Goal: Find specific page/section: Find specific page/section

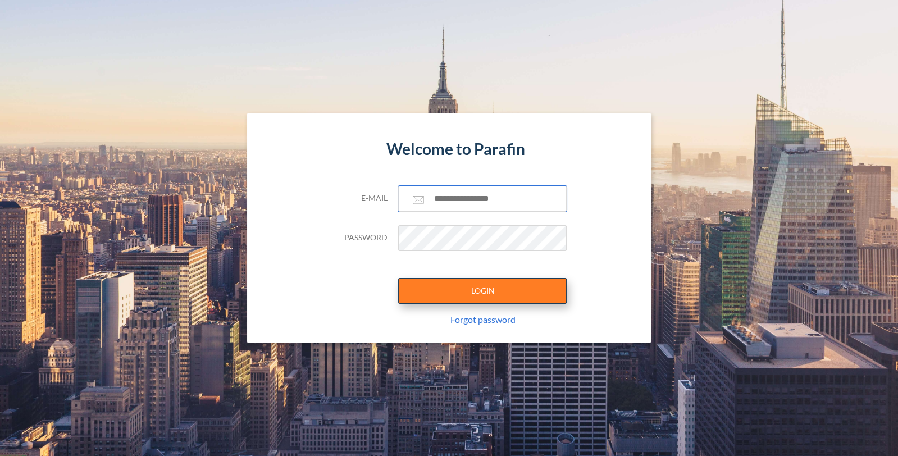
type input "**********"
click at [471, 287] on button "LOGIN" at bounding box center [482, 291] width 168 height 26
type input "**********"
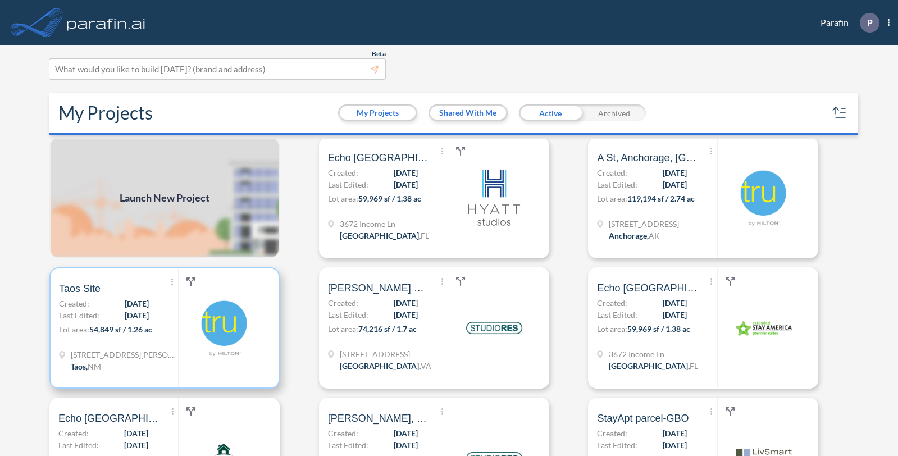
scroll to position [2, 0]
click at [175, 335] on p "Lot area: 54,849 sf / 1.26 ac" at bounding box center [118, 332] width 119 height 16
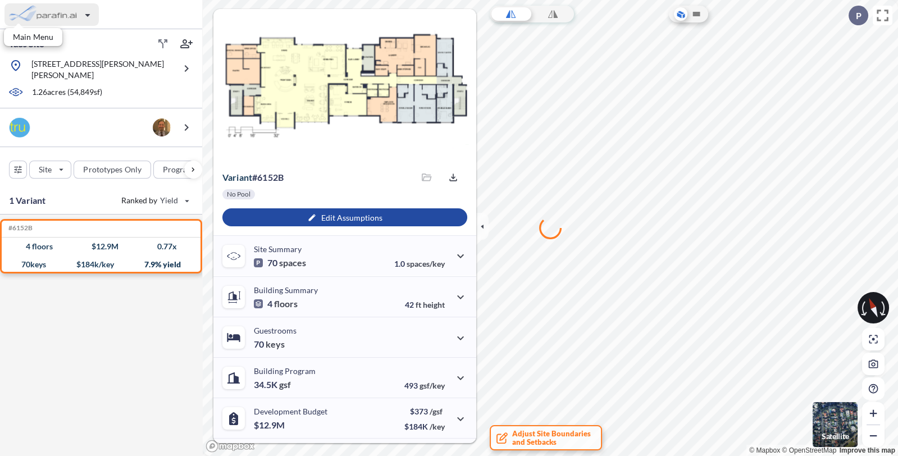
drag, startPoint x: 86, startPoint y: 15, endPoint x: 33, endPoint y: 321, distance: 310.6
click at [33, 321] on div "#6152B Development Report Design Report 4 floors $ 12.9 M 0.77 x 70 keys $ 184 …" at bounding box center [101, 339] width 202 height 250
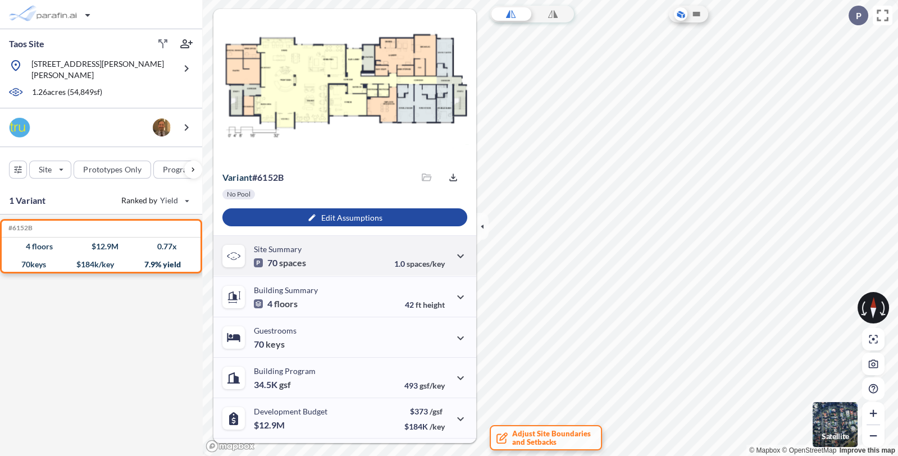
click at [298, 262] on span "spaces" at bounding box center [292, 262] width 27 height 11
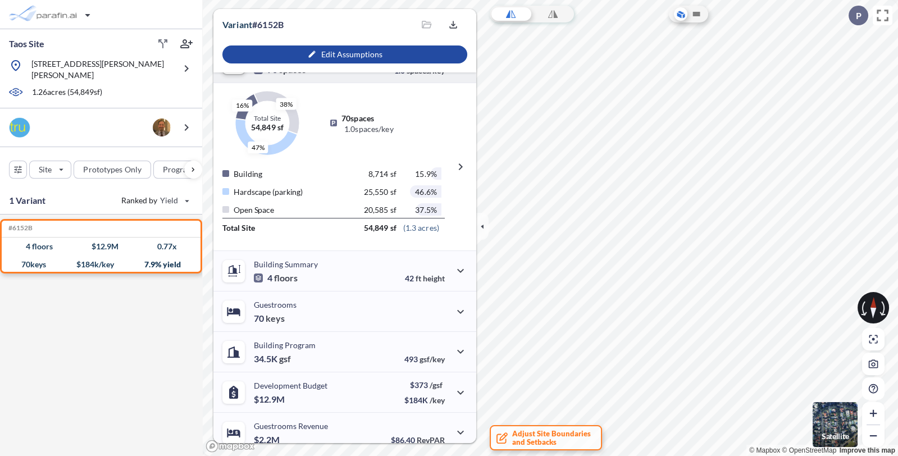
scroll to position [194, 0]
click at [315, 267] on div "Building Summary 4 floors" at bounding box center [286, 270] width 64 height 23
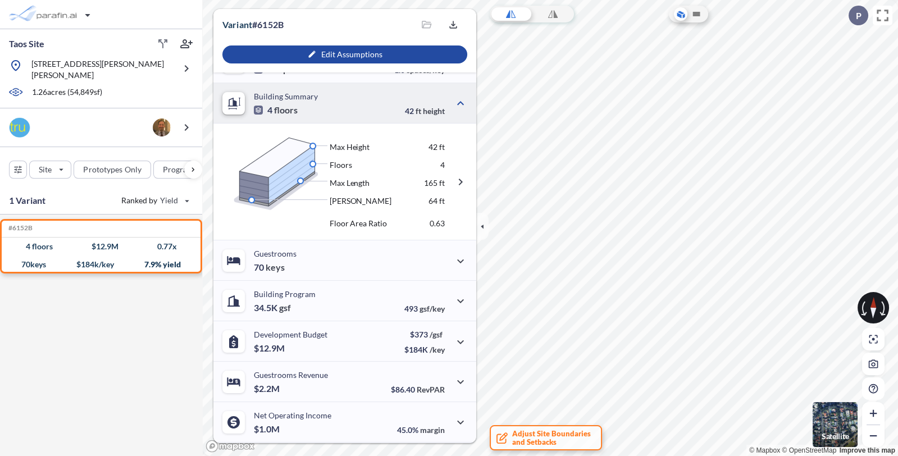
click at [315, 267] on div "Guestrooms 70 keys" at bounding box center [344, 260] width 263 height 40
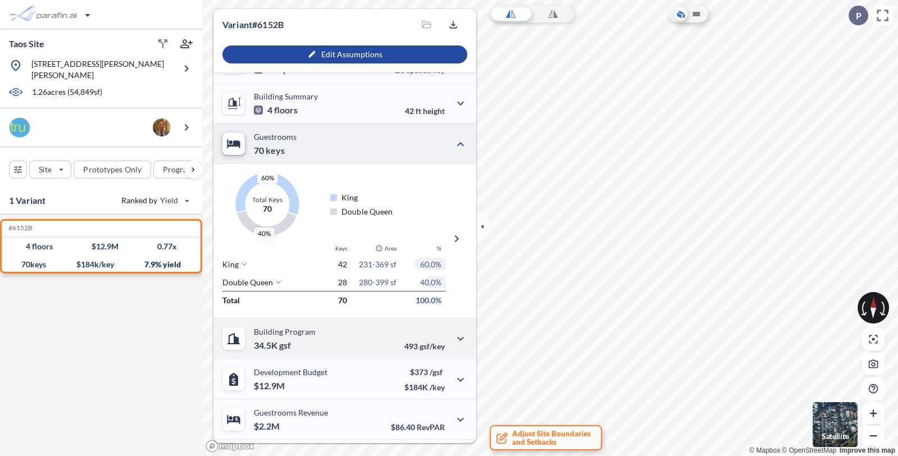
click at [305, 343] on div "Building Program 34.5K gsf" at bounding box center [285, 338] width 62 height 23
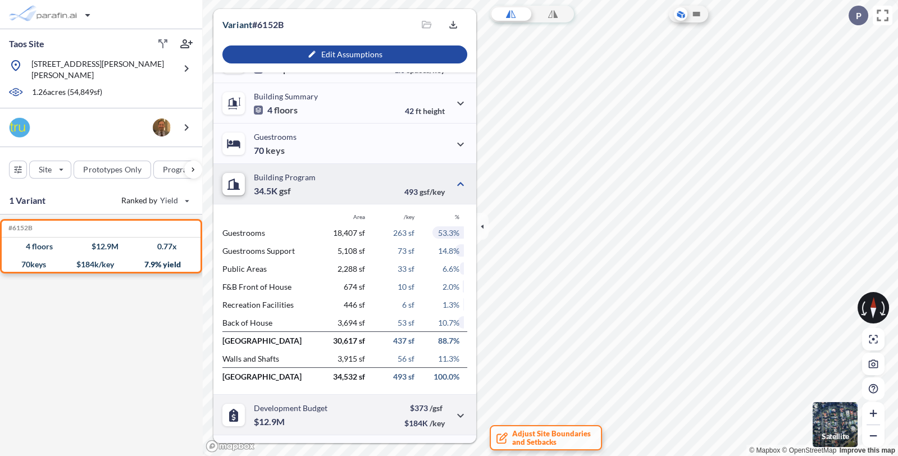
click at [296, 410] on p "Development Budget" at bounding box center [291, 408] width 74 height 10
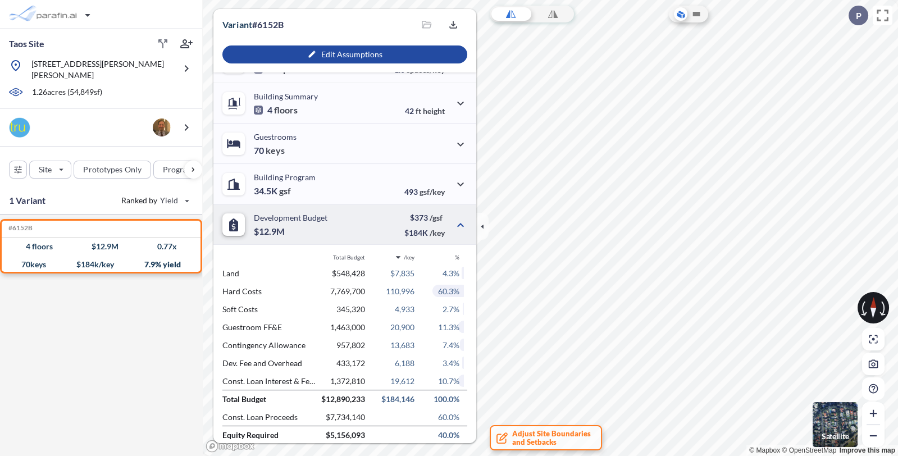
scroll to position [313, 0]
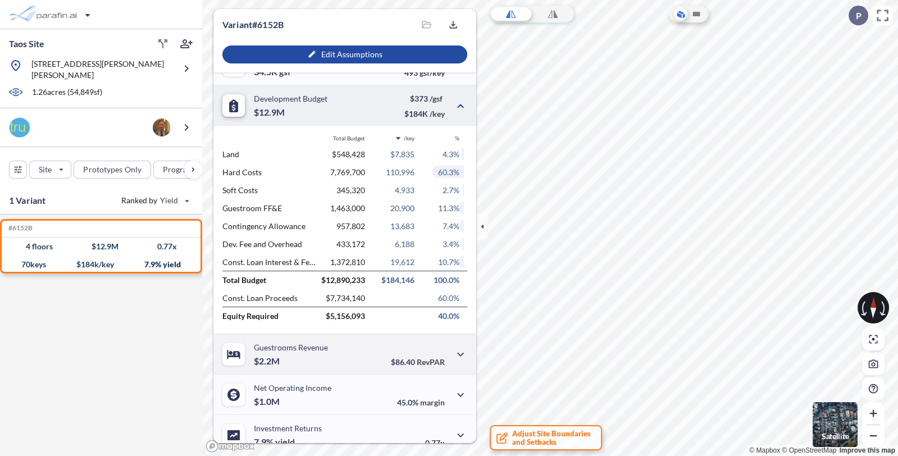
click at [300, 361] on div "Guestrooms Revenue $2.2M" at bounding box center [291, 353] width 74 height 23
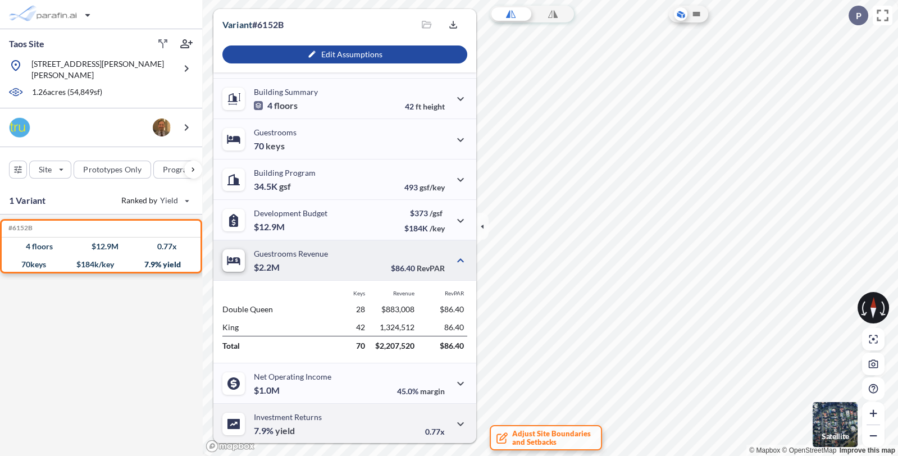
click at [286, 434] on span "yield" at bounding box center [285, 430] width 20 height 11
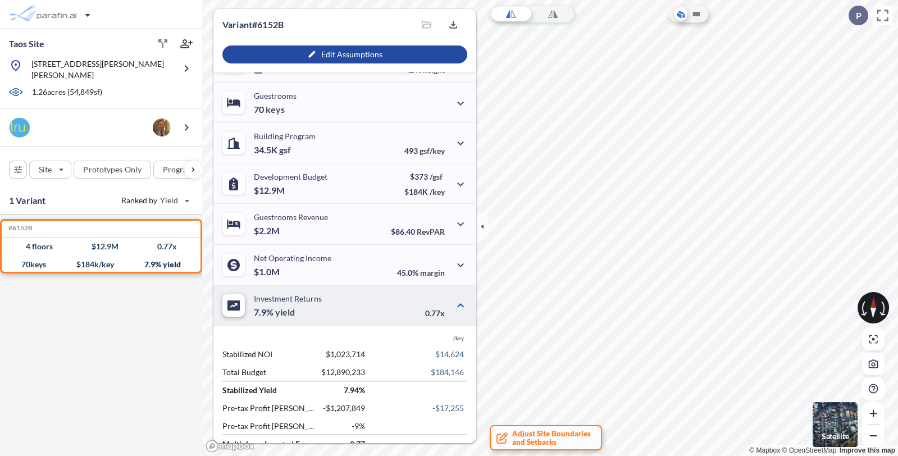
scroll to position [252, 0]
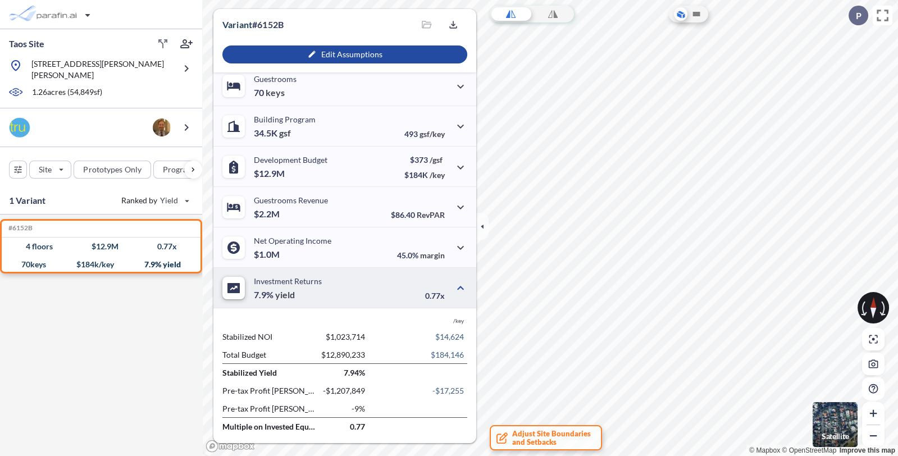
click at [839, 416] on img "button" at bounding box center [834, 424] width 45 height 45
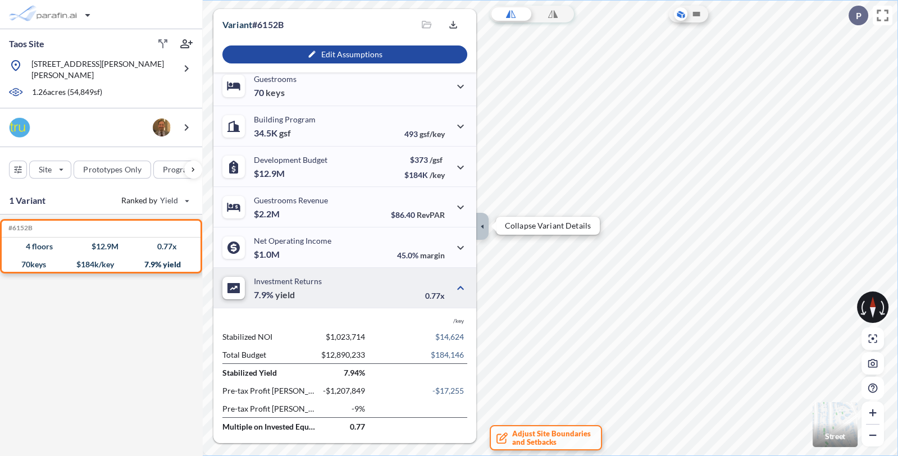
click at [477, 231] on icon "button" at bounding box center [482, 226] width 12 height 12
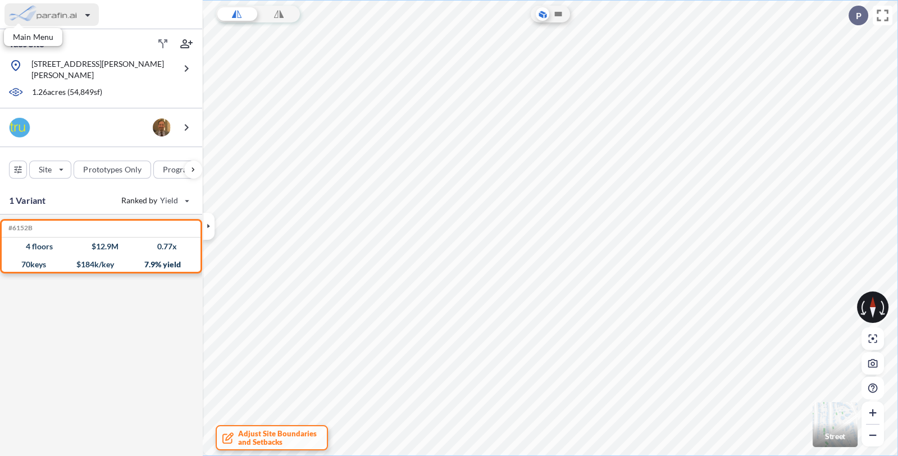
click at [42, 16] on div "button" at bounding box center [51, 14] width 94 height 22
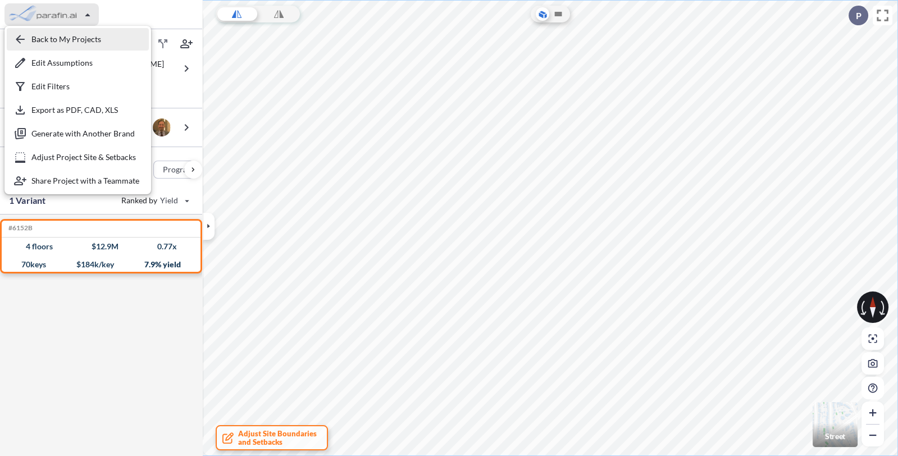
click at [40, 31] on div "button" at bounding box center [78, 39] width 142 height 22
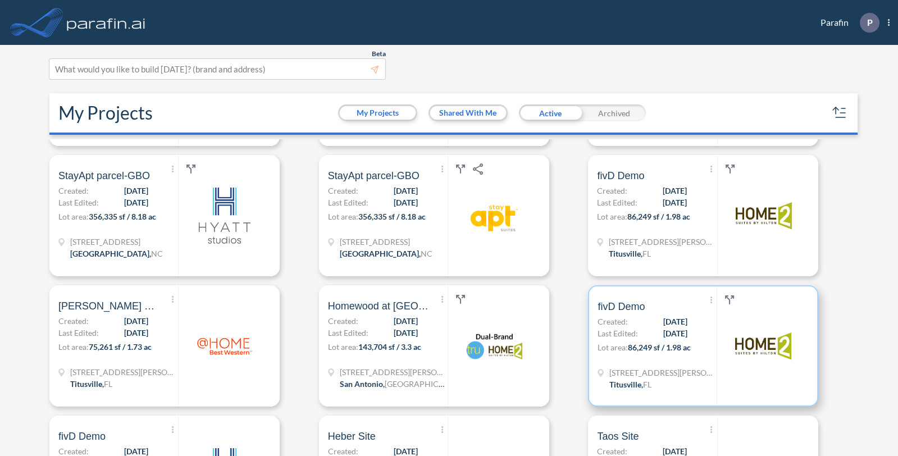
scroll to position [375, 0]
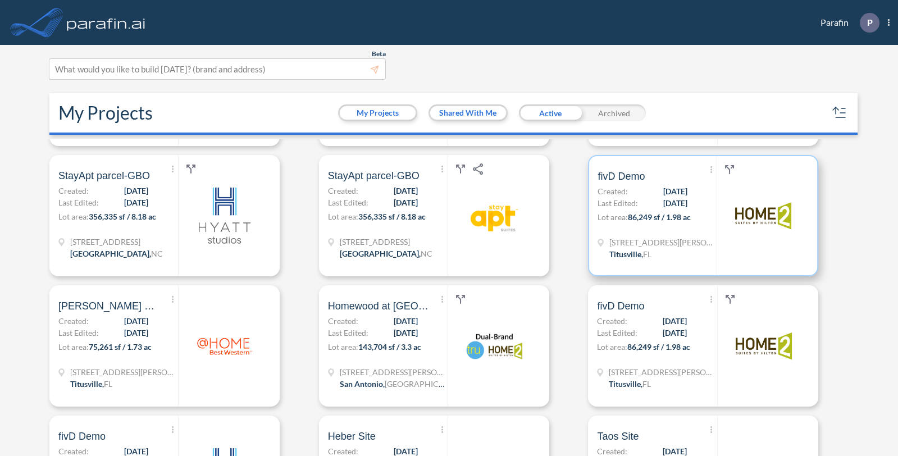
click at [646, 215] on span "86,249 sf / 1.98 ac" at bounding box center [659, 217] width 63 height 10
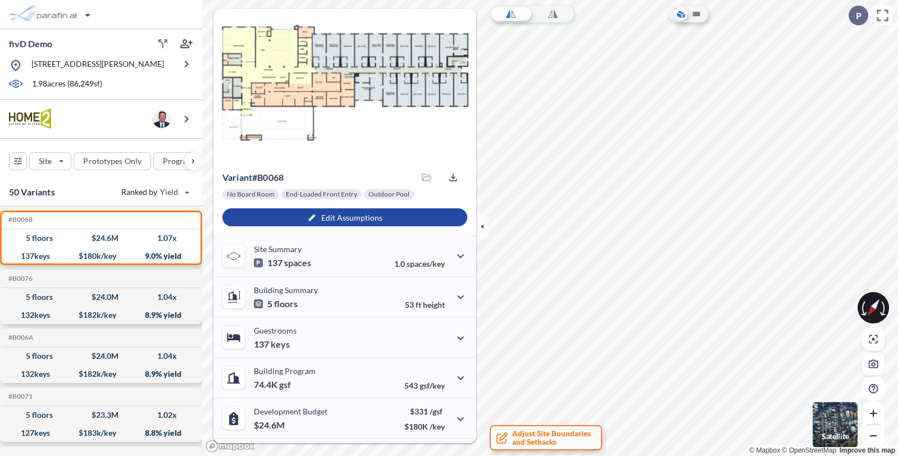
click at [837, 423] on img "button" at bounding box center [834, 424] width 45 height 45
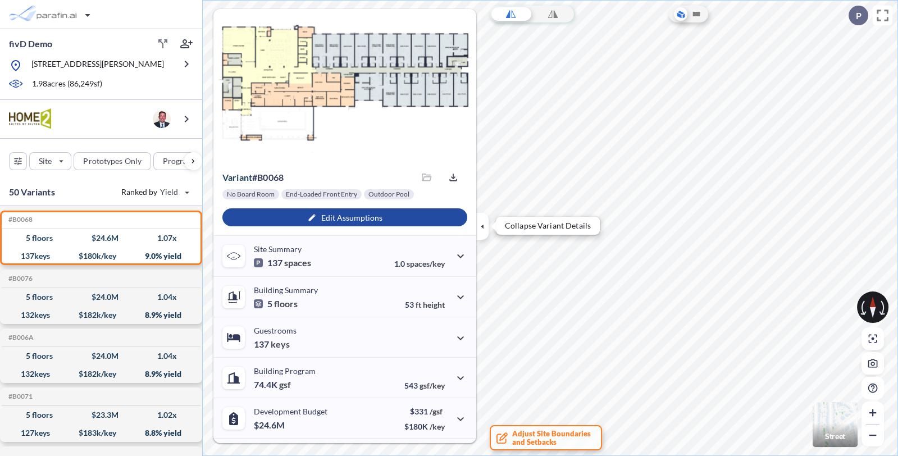
click at [480, 227] on icon "button" at bounding box center [482, 226] width 12 height 12
